Goal: Task Accomplishment & Management: Complete application form

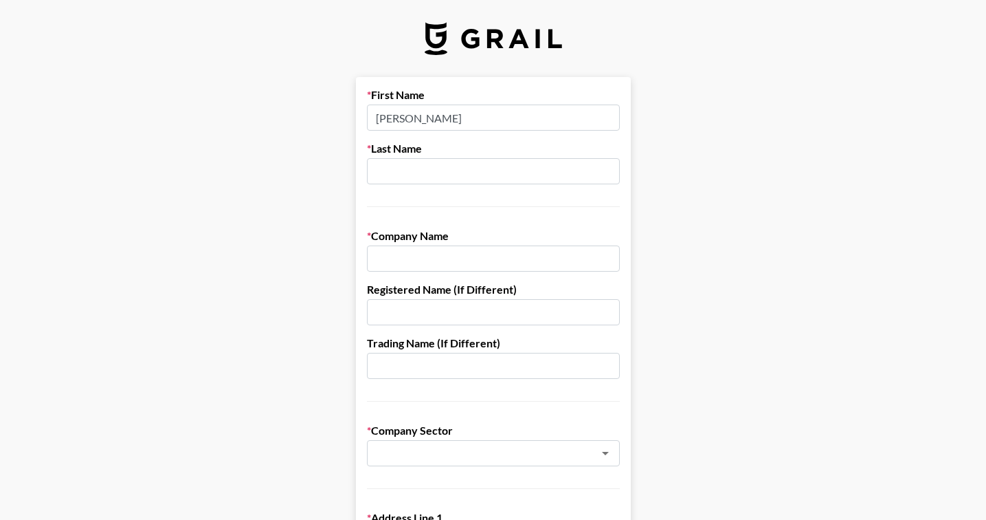
type input "[PERSON_NAME]"
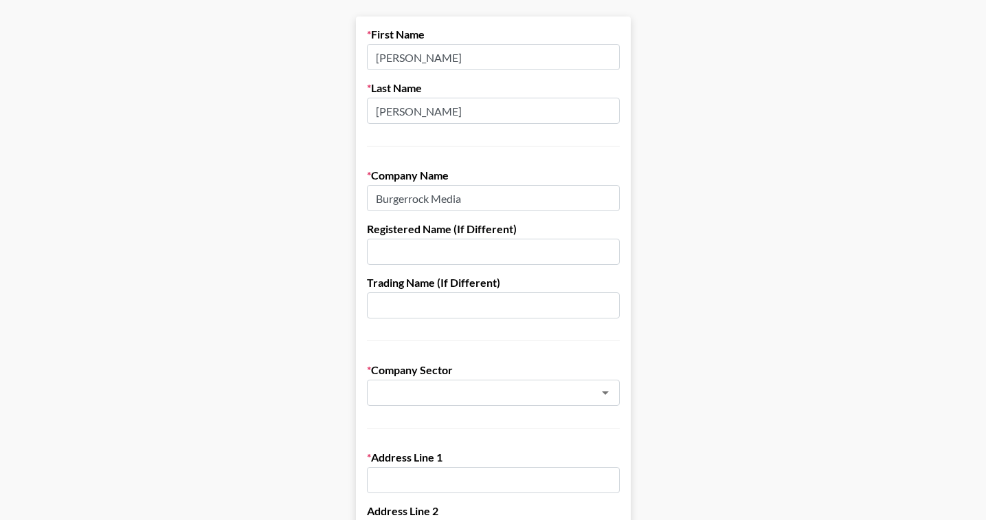
scroll to position [98, 0]
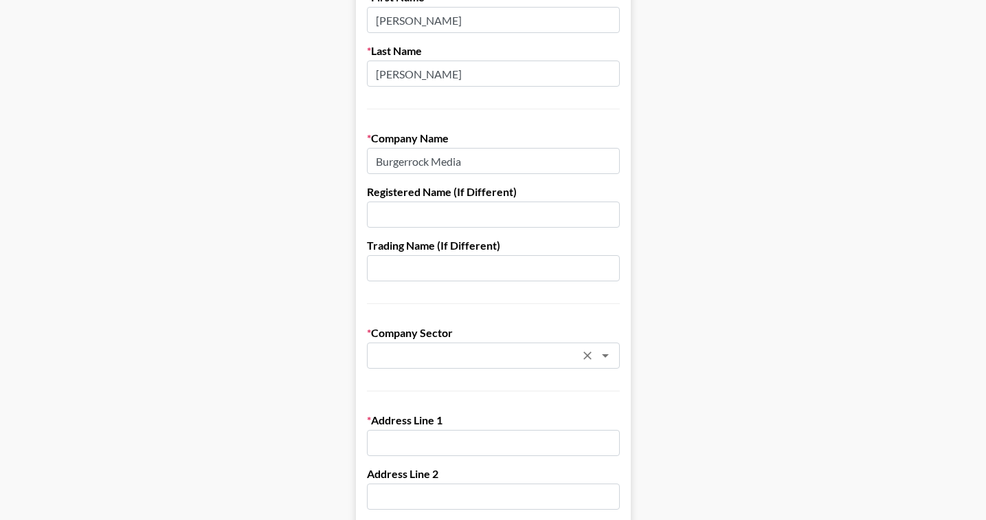
type input "Burgerrock Media"
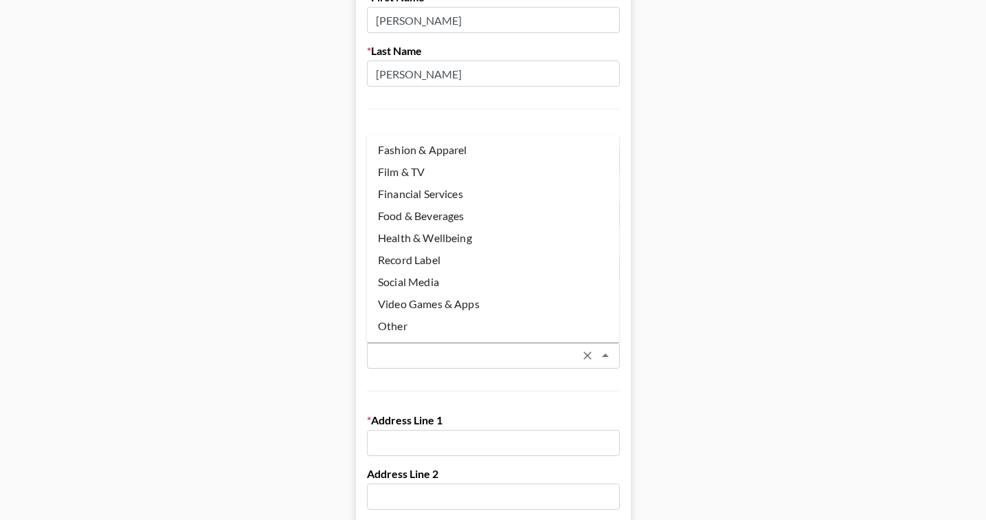
scroll to position [111, 0]
click at [399, 326] on li "Other" at bounding box center [493, 326] width 253 height 22
type input "Other"
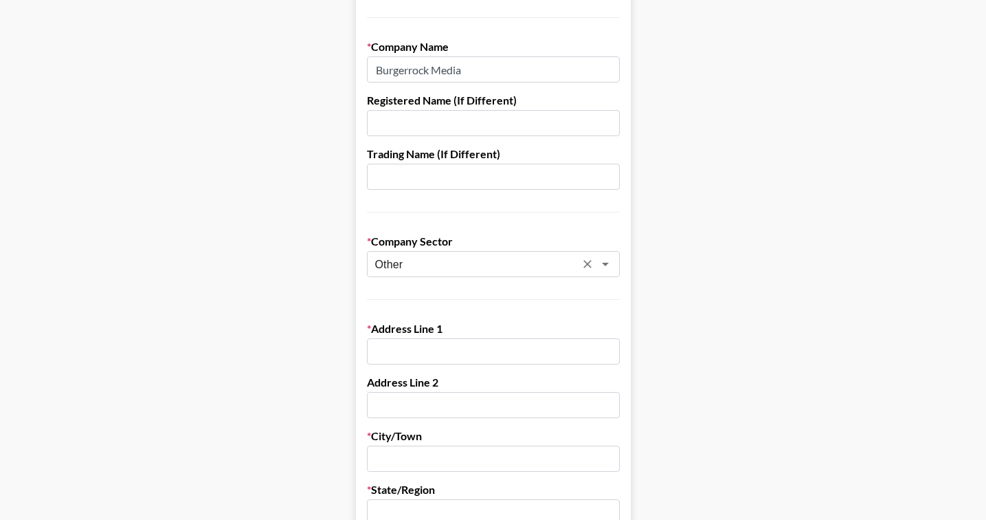
scroll to position [210, 0]
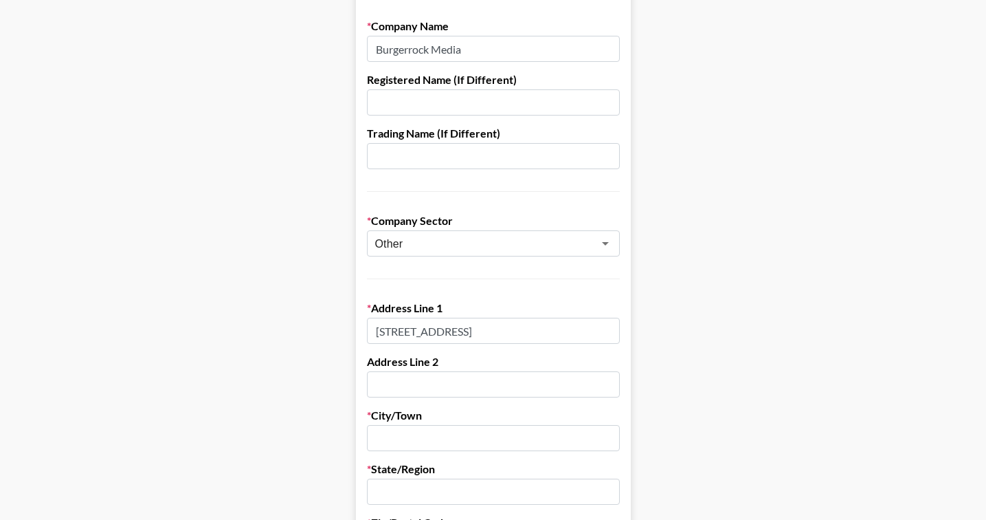
type input "[STREET_ADDRESS]"
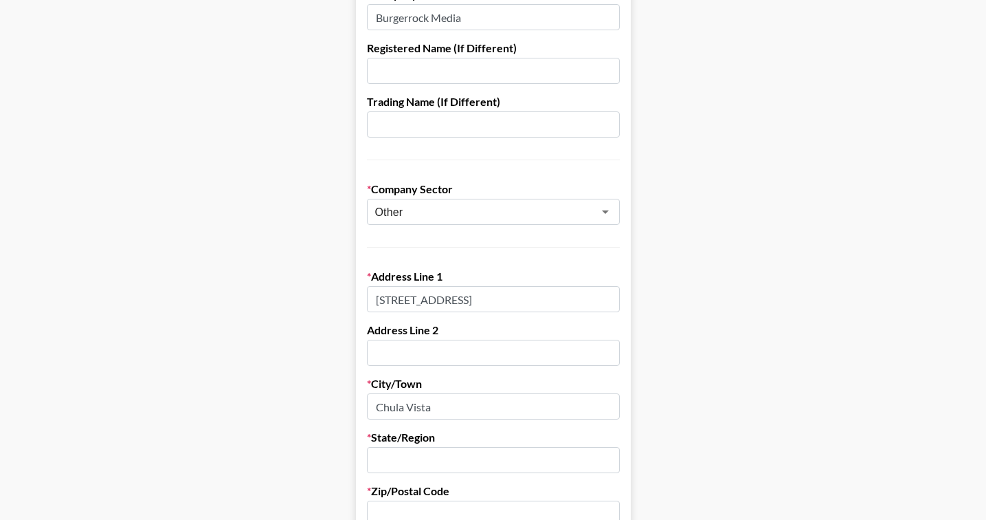
scroll to position [264, 0]
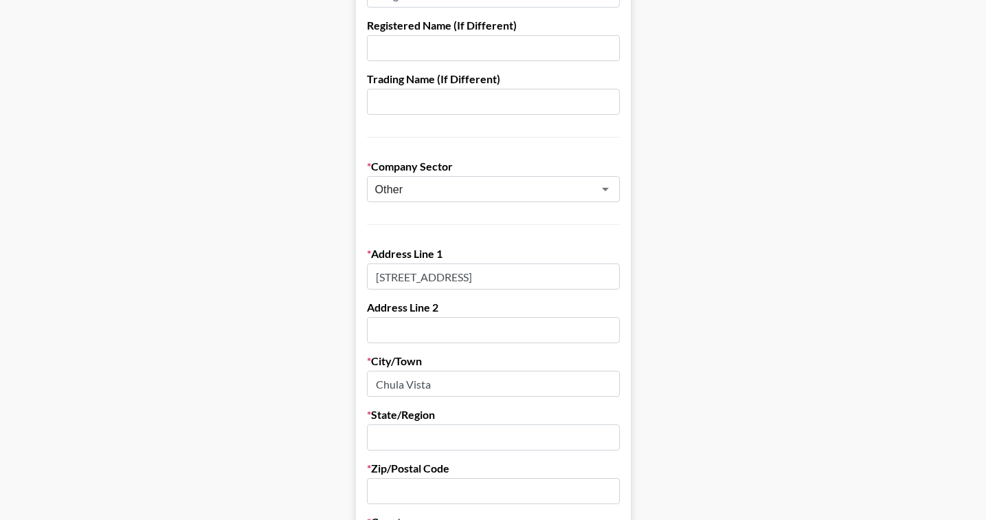
type input "Chula Vista"
type input "CA"
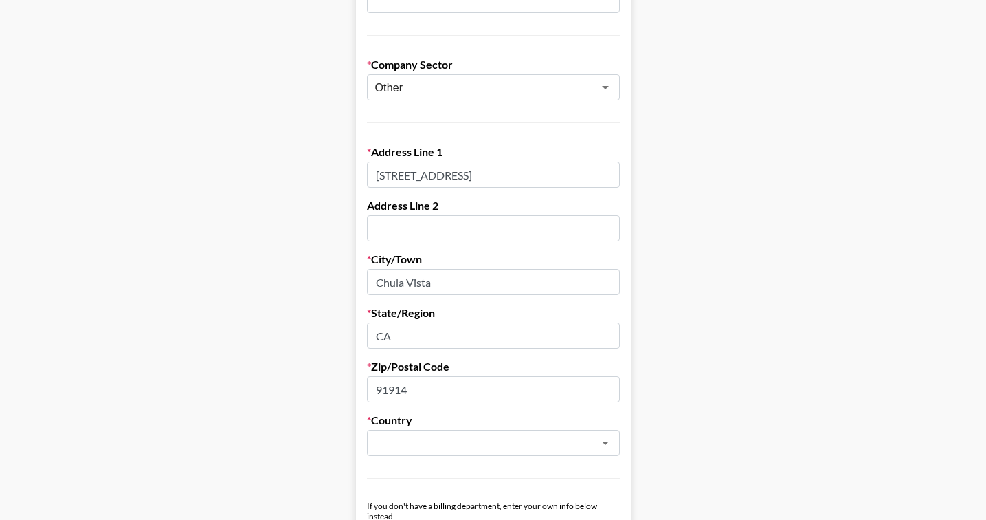
scroll to position [366, 0]
type input "91914"
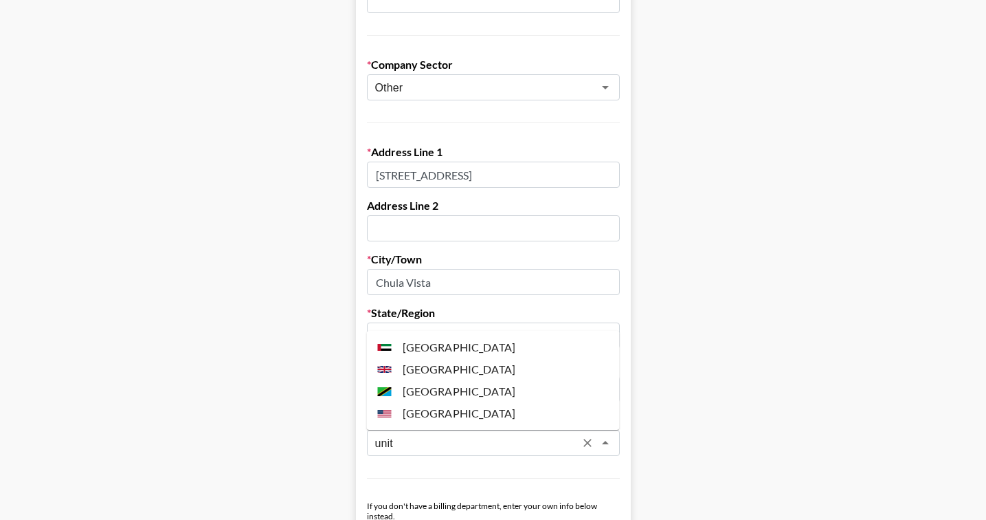
click at [445, 412] on li "[GEOGRAPHIC_DATA]" at bounding box center [493, 413] width 253 height 22
type input "[GEOGRAPHIC_DATA]"
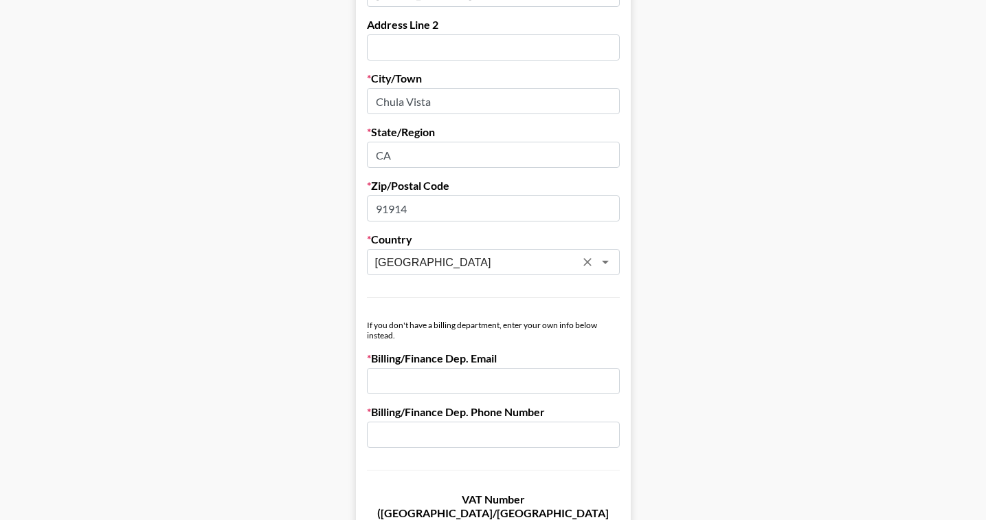
scroll to position [577, 0]
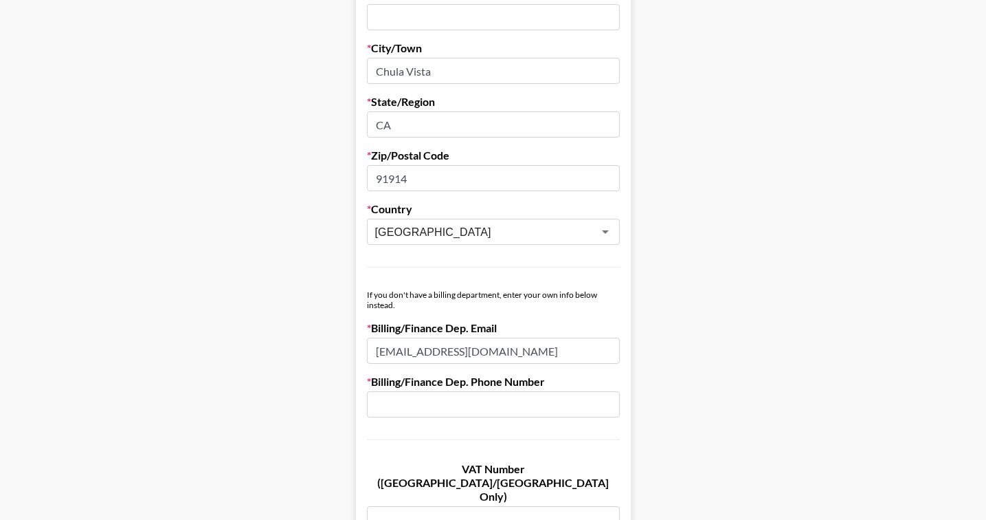
drag, startPoint x: 403, startPoint y: 348, endPoint x: 346, endPoint y: 348, distance: 56.4
click at [346, 348] on main "First Name [PERSON_NAME] Last Name [PERSON_NAME] Company Name Burgerrock Media …" at bounding box center [493, 93] width 964 height 1187
type input "[PERSON_NAME][EMAIL_ADDRESS][DOMAIN_NAME]"
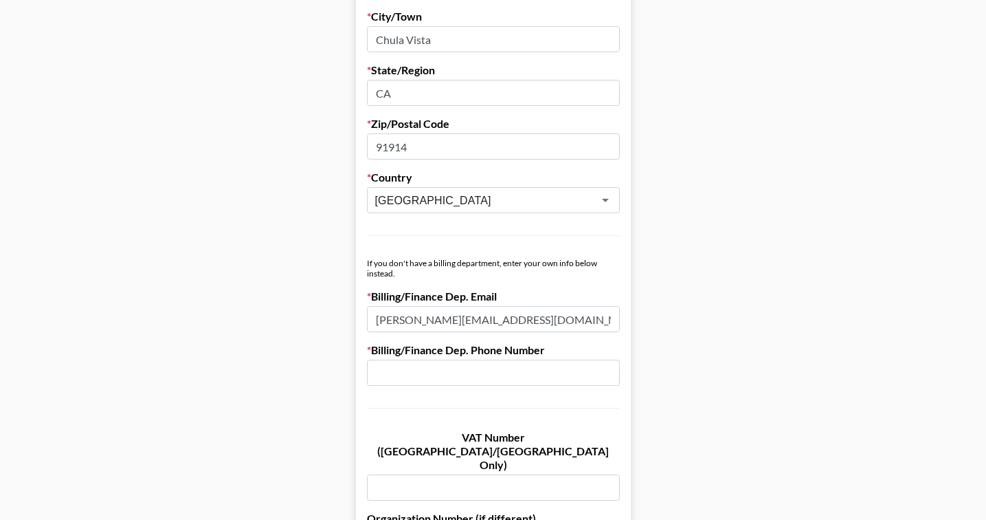
type input "n"
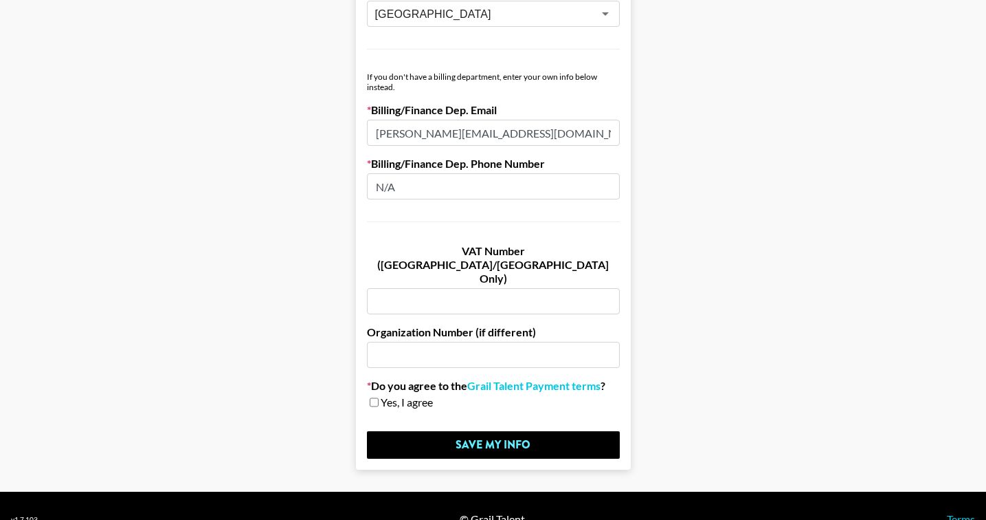
scroll to position [794, 0]
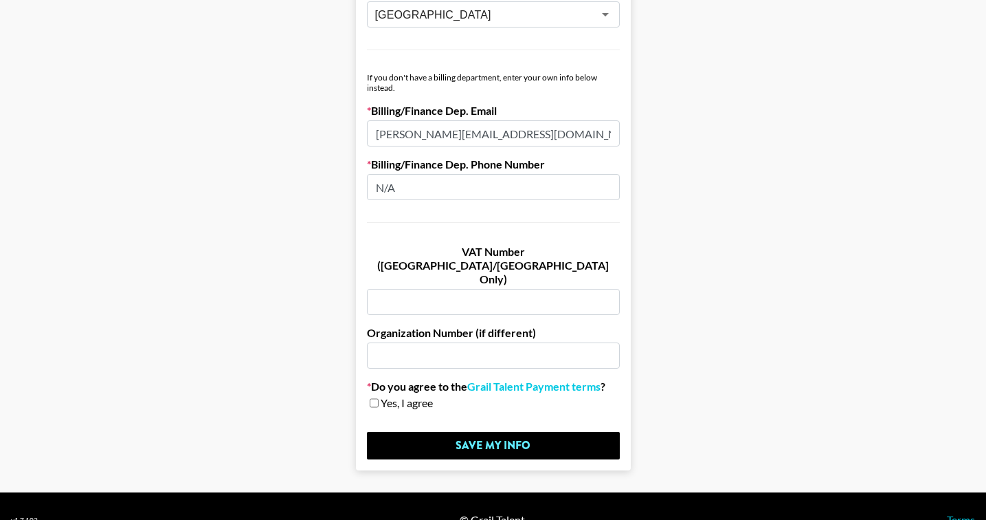
type input "N/A"
click at [373, 398] on input "checkbox" at bounding box center [374, 403] width 9 height 10
checkbox input "true"
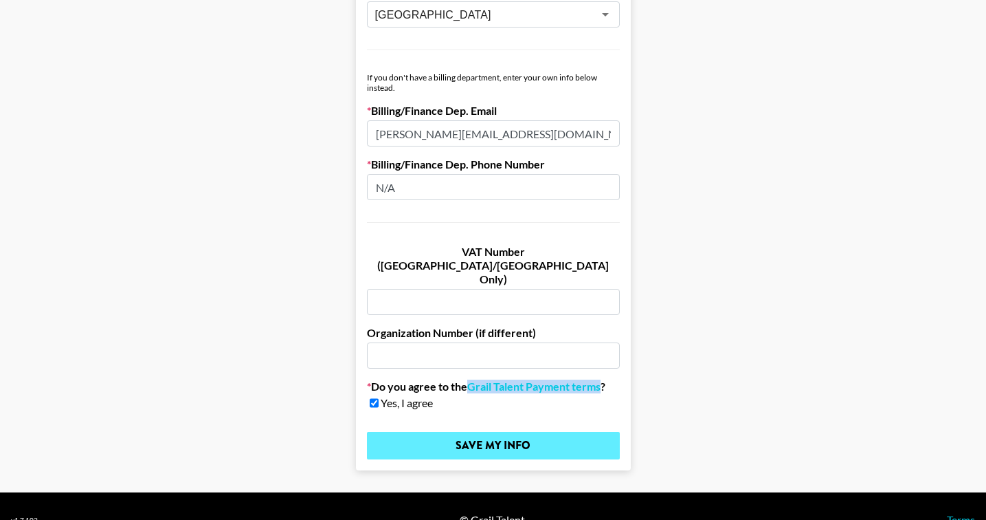
click at [428, 432] on input "Save My Info" at bounding box center [493, 445] width 253 height 27
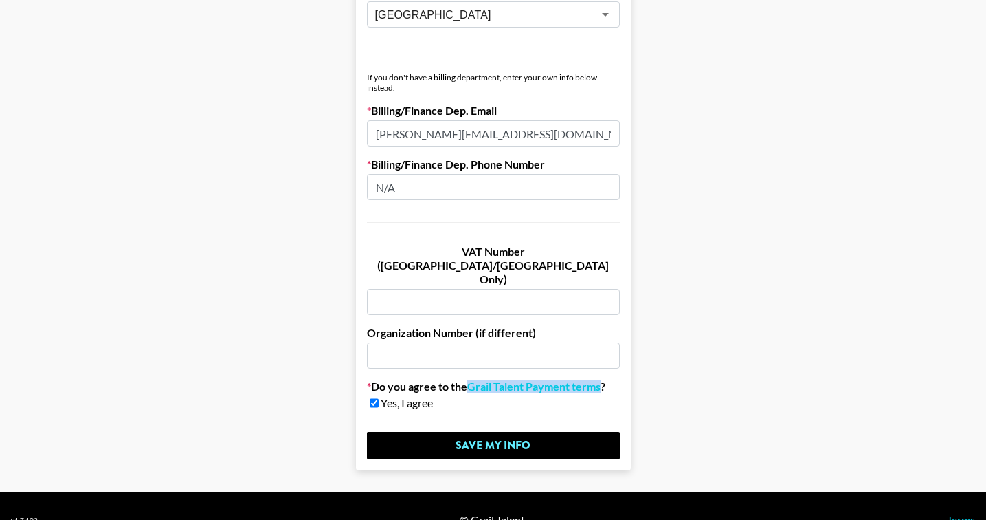
scroll to position [0, 0]
